Goal: Find specific page/section: Find specific page/section

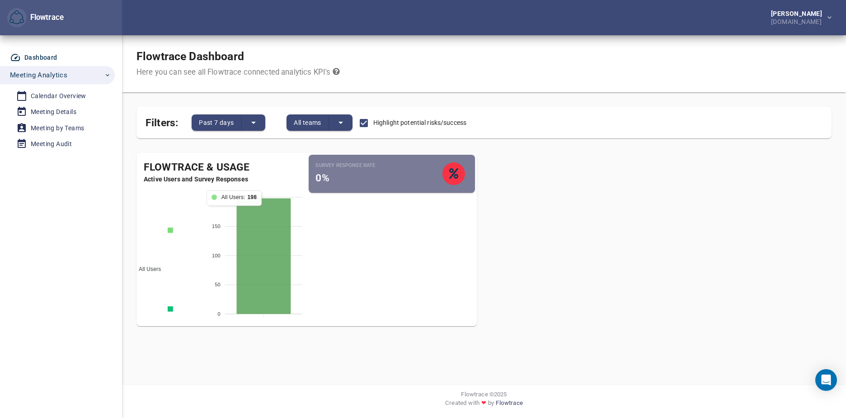
click at [260, 249] on icon at bounding box center [263, 255] width 54 height 115
click at [56, 96] on div "Calendar Overview" at bounding box center [59, 95] width 56 height 11
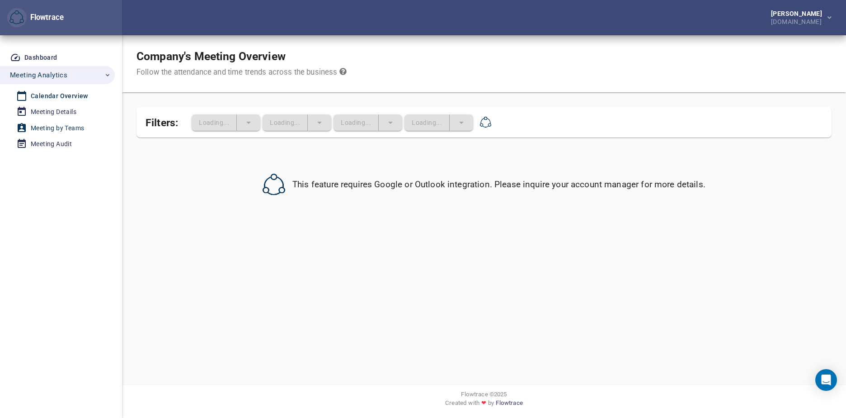
click at [64, 127] on div "Meeting by Teams" at bounding box center [57, 127] width 53 height 11
